Goal: Find specific page/section: Find specific page/section

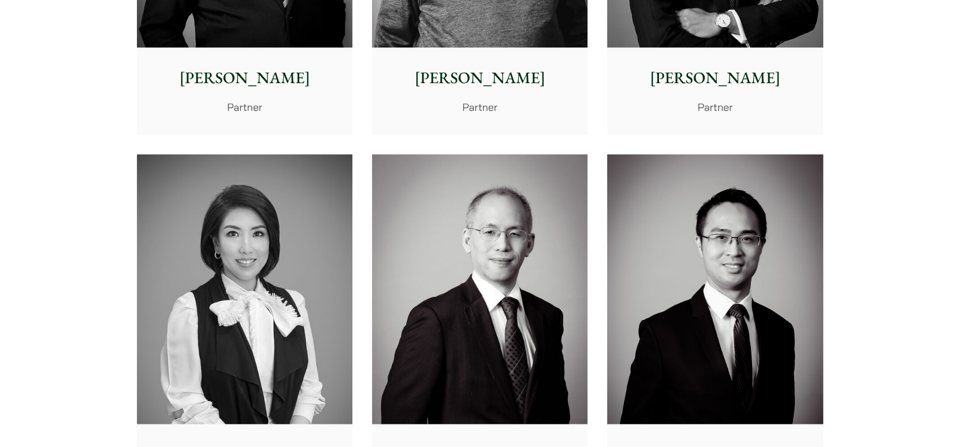
scroll to position [1098, 0]
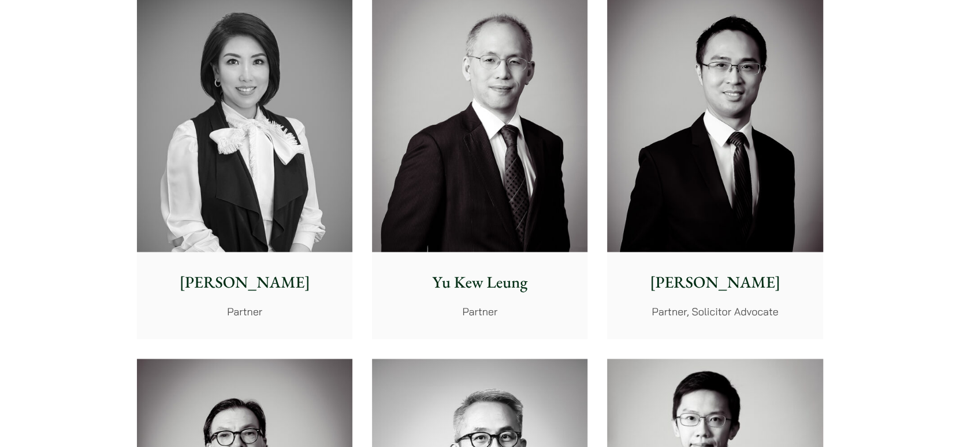
click at [219, 172] on img at bounding box center [244, 117] width 215 height 270
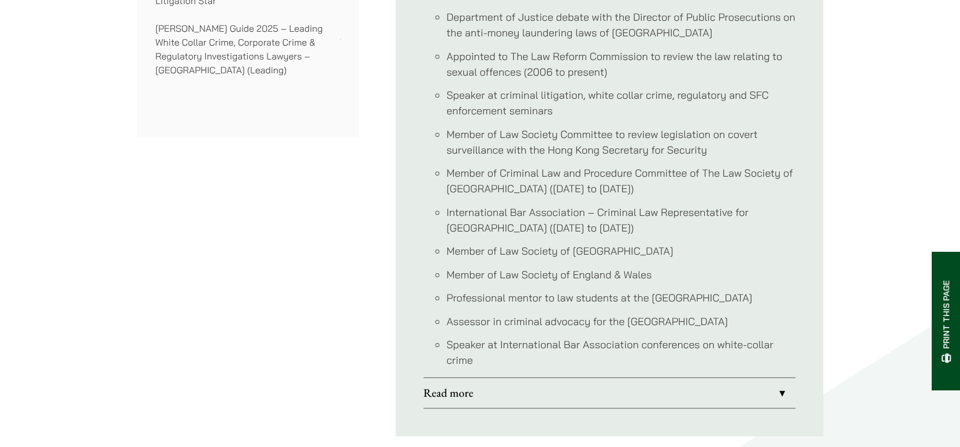
scroll to position [1213, 0]
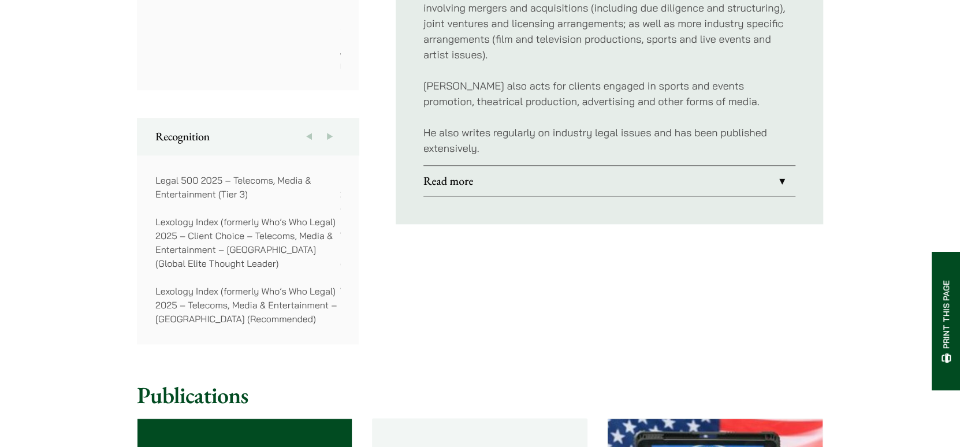
scroll to position [808, 0]
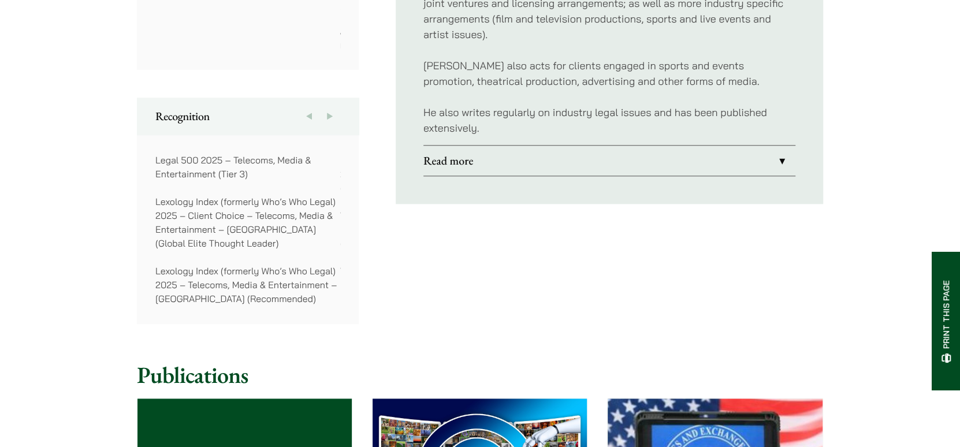
click at [758, 146] on link "Read more" at bounding box center [609, 161] width 372 height 30
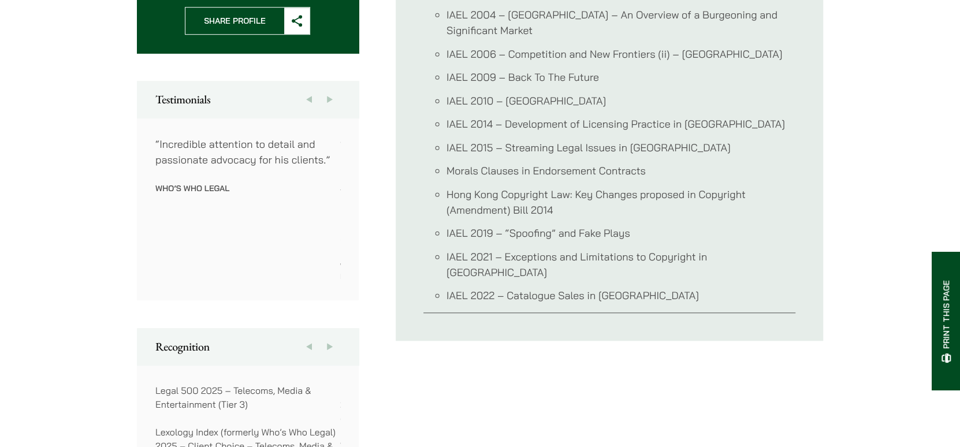
scroll to position [346, 0]
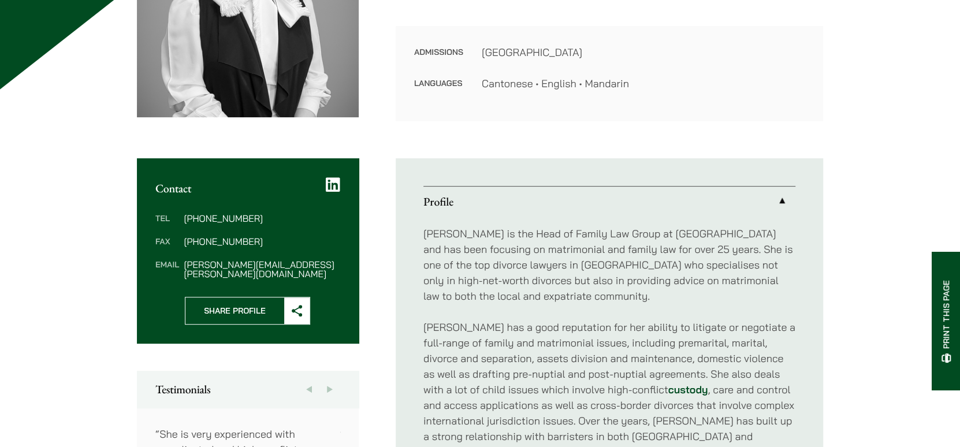
scroll to position [289, 0]
